Goal: Book appointment/travel/reservation

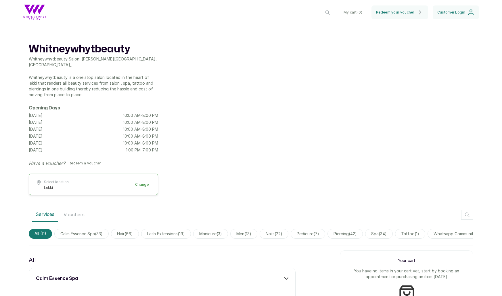
click at [105, 186] on button "Select location Lekki Change" at bounding box center [93, 185] width 115 height 10
click at [86, 198] on link "Lekki" at bounding box center [96, 199] width 99 height 5
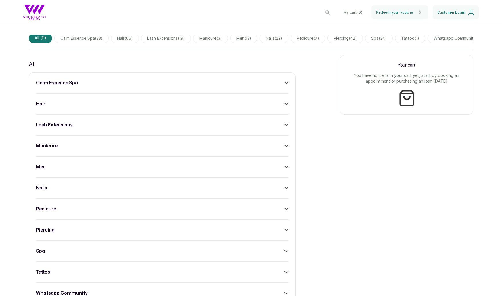
scroll to position [199, 0]
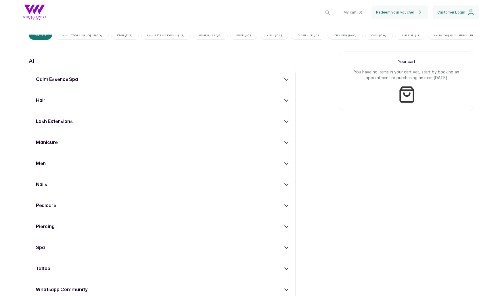
click at [285, 227] on icon at bounding box center [287, 226] width 4 height 4
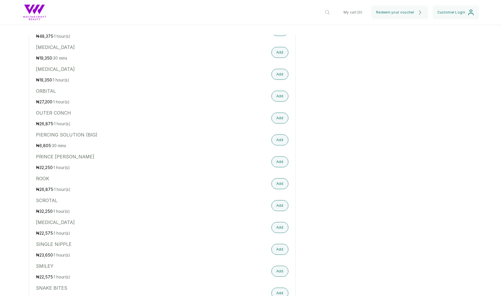
scroll to position [871, 0]
click at [279, 225] on button "Add" at bounding box center [280, 226] width 17 height 11
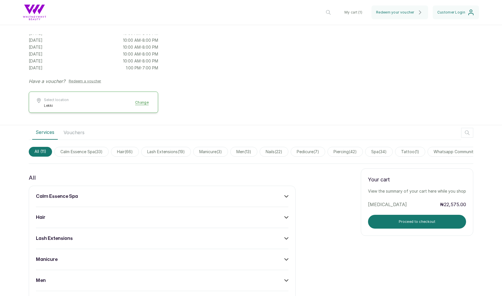
scroll to position [85, 0]
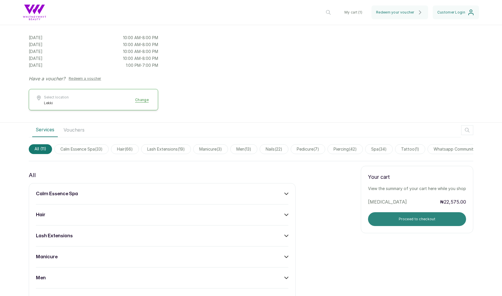
click at [400, 221] on button "Proceed to checkout" at bounding box center [417, 219] width 98 height 14
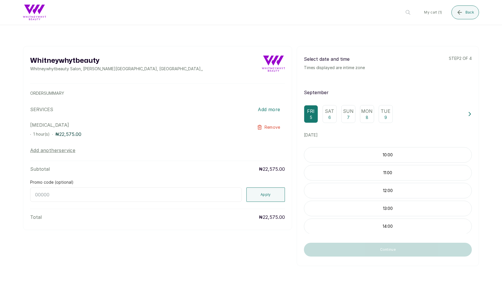
click at [362, 173] on p "11:00" at bounding box center [387, 173] width 167 height 6
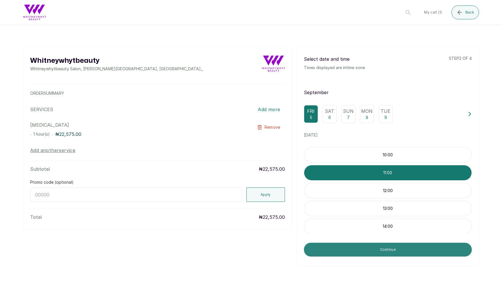
click at [396, 251] on button "Continue" at bounding box center [388, 250] width 168 height 14
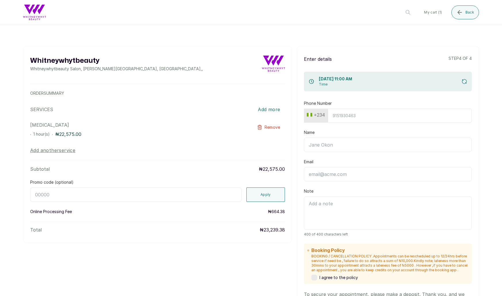
click at [394, 117] on input "Phone Number" at bounding box center [400, 115] width 144 height 14
type input "8188151559"
click at [379, 141] on input "Name" at bounding box center [388, 145] width 168 height 14
type input "[PERSON_NAME]"
click at [365, 174] on input "Email" at bounding box center [388, 174] width 168 height 14
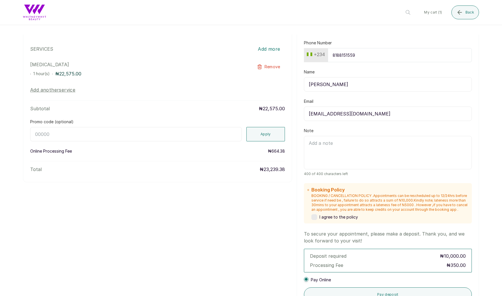
scroll to position [61, 0]
type input "[EMAIL_ADDRESS][DOMAIN_NAME]"
click at [317, 214] on label at bounding box center [315, 216] width 6 height 6
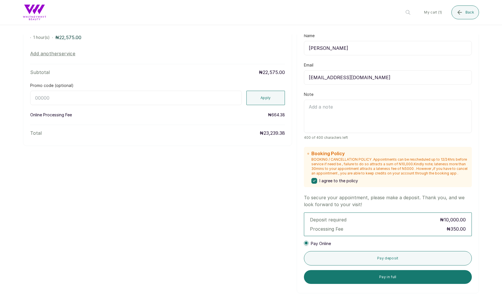
scroll to position [143, 0]
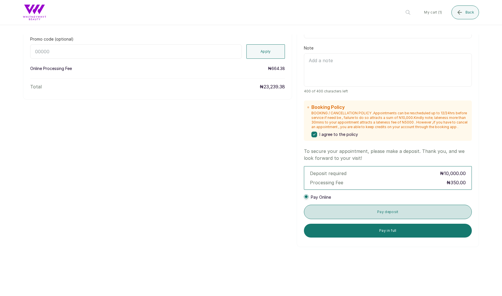
click at [397, 213] on button "Pay deposit" at bounding box center [388, 212] width 168 height 14
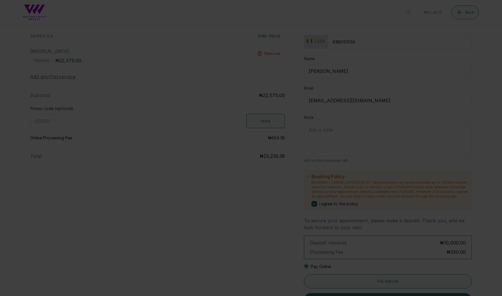
scroll to position [0, 0]
